Goal: Navigation & Orientation: Find specific page/section

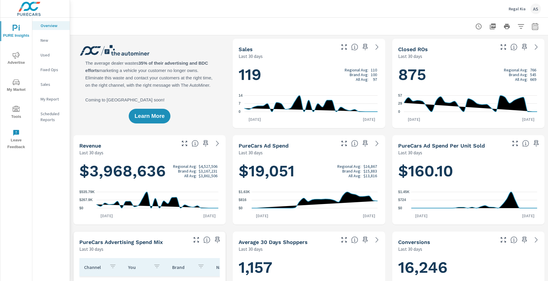
scroll to position [0, 0]
click at [525, 8] on p "Regal Kia" at bounding box center [516, 8] width 17 height 5
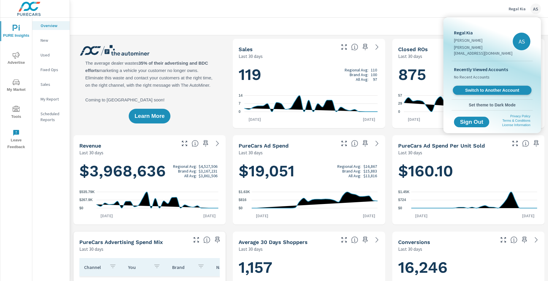
click at [488, 87] on span "Switch to Another Account" at bounding box center [492, 90] width 72 height 6
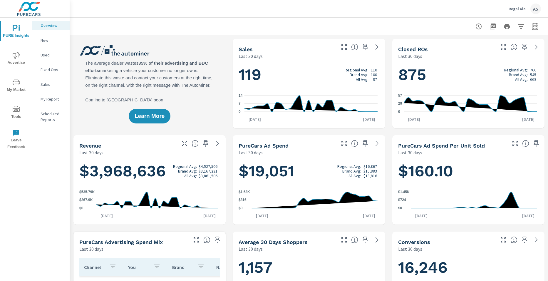
scroll to position [0, 0]
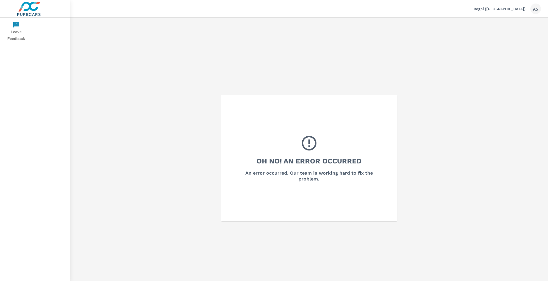
click at [538, 8] on div "AS" at bounding box center [535, 9] width 11 height 11
